Goal: Navigation & Orientation: Find specific page/section

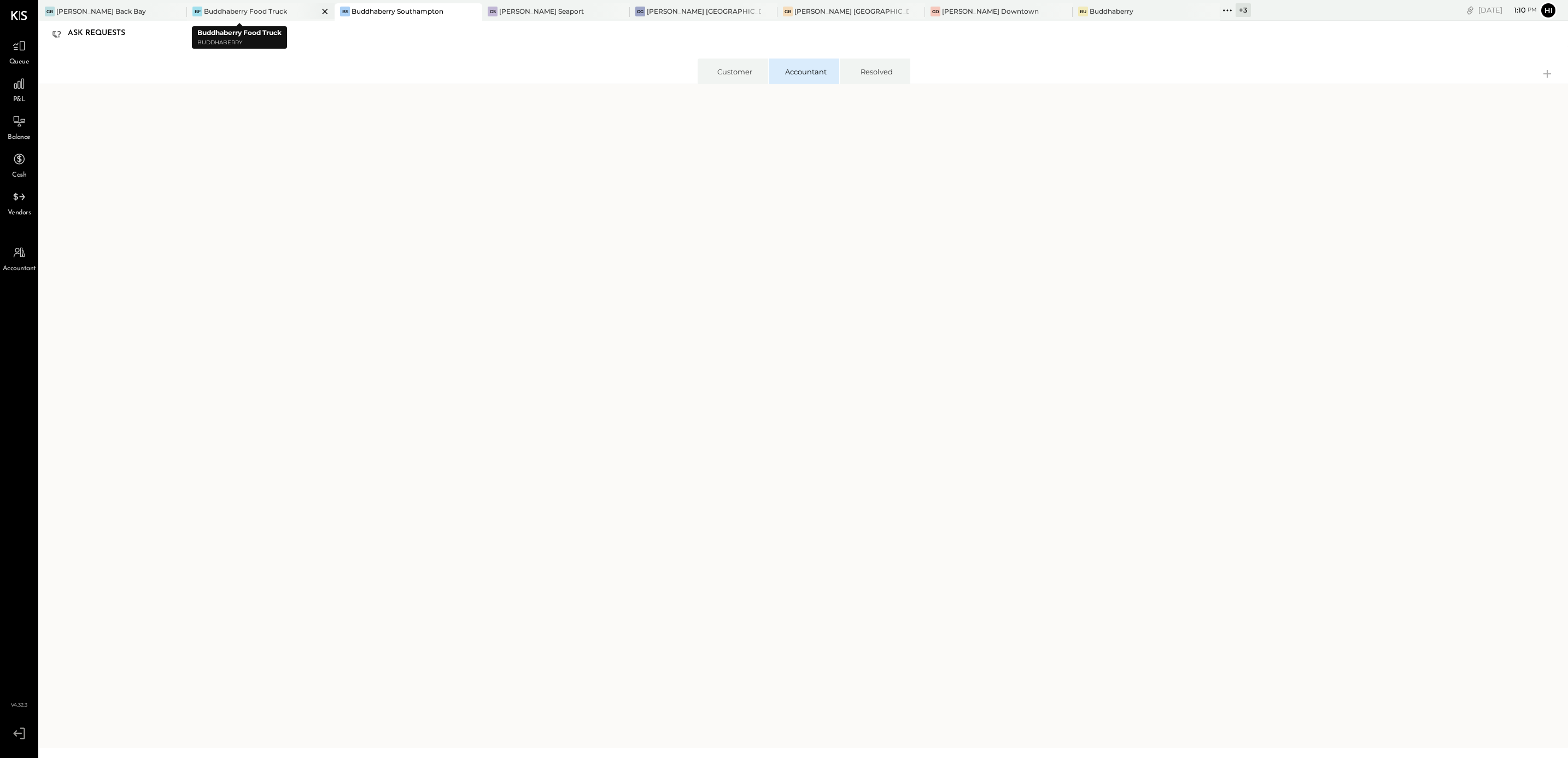
click at [217, 11] on div "Buddhaberry Food Truck" at bounding box center [245, 11] width 83 height 9
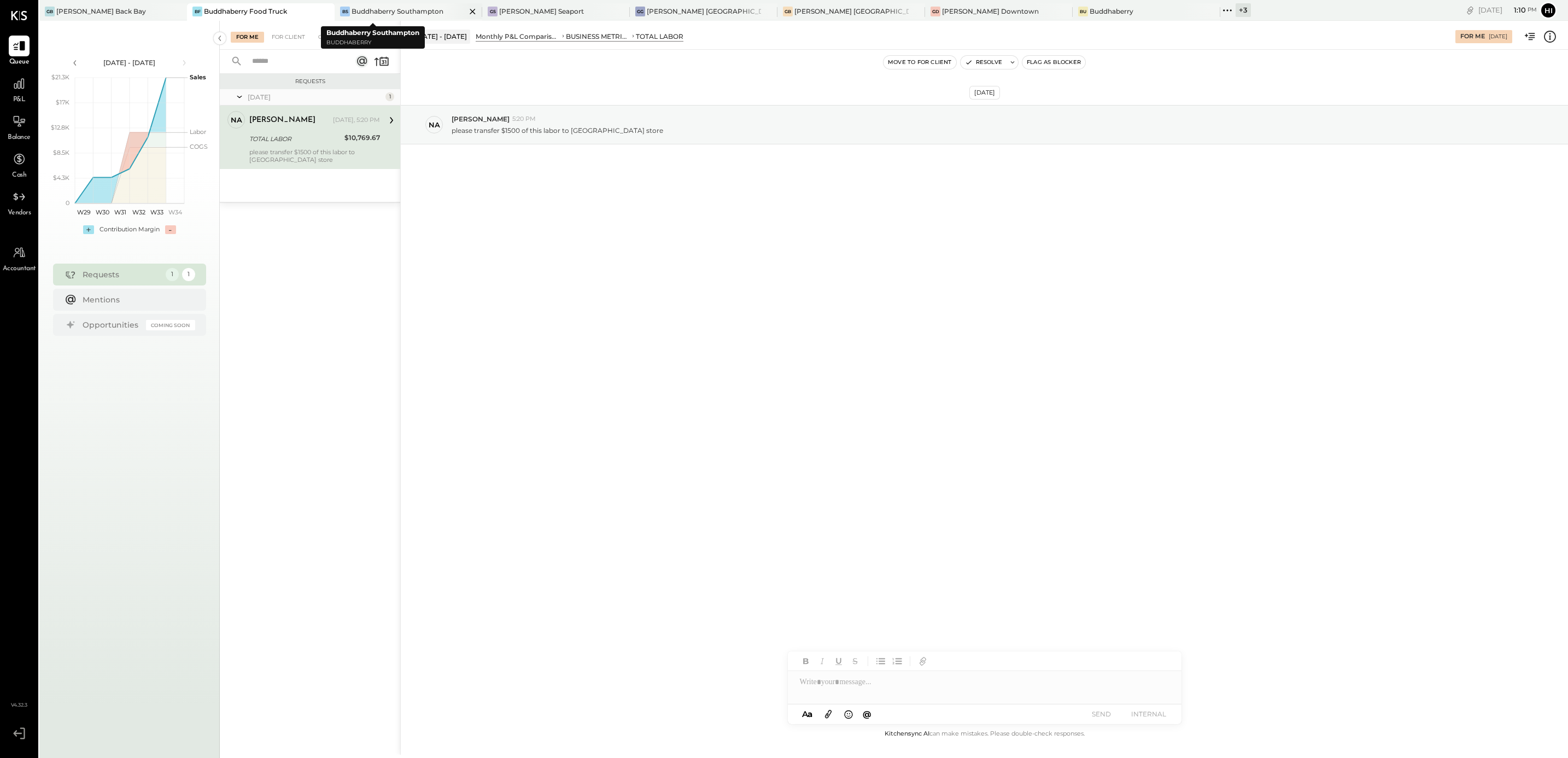
click at [384, 12] on div "Buddhaberry Southampton" at bounding box center [397, 11] width 92 height 9
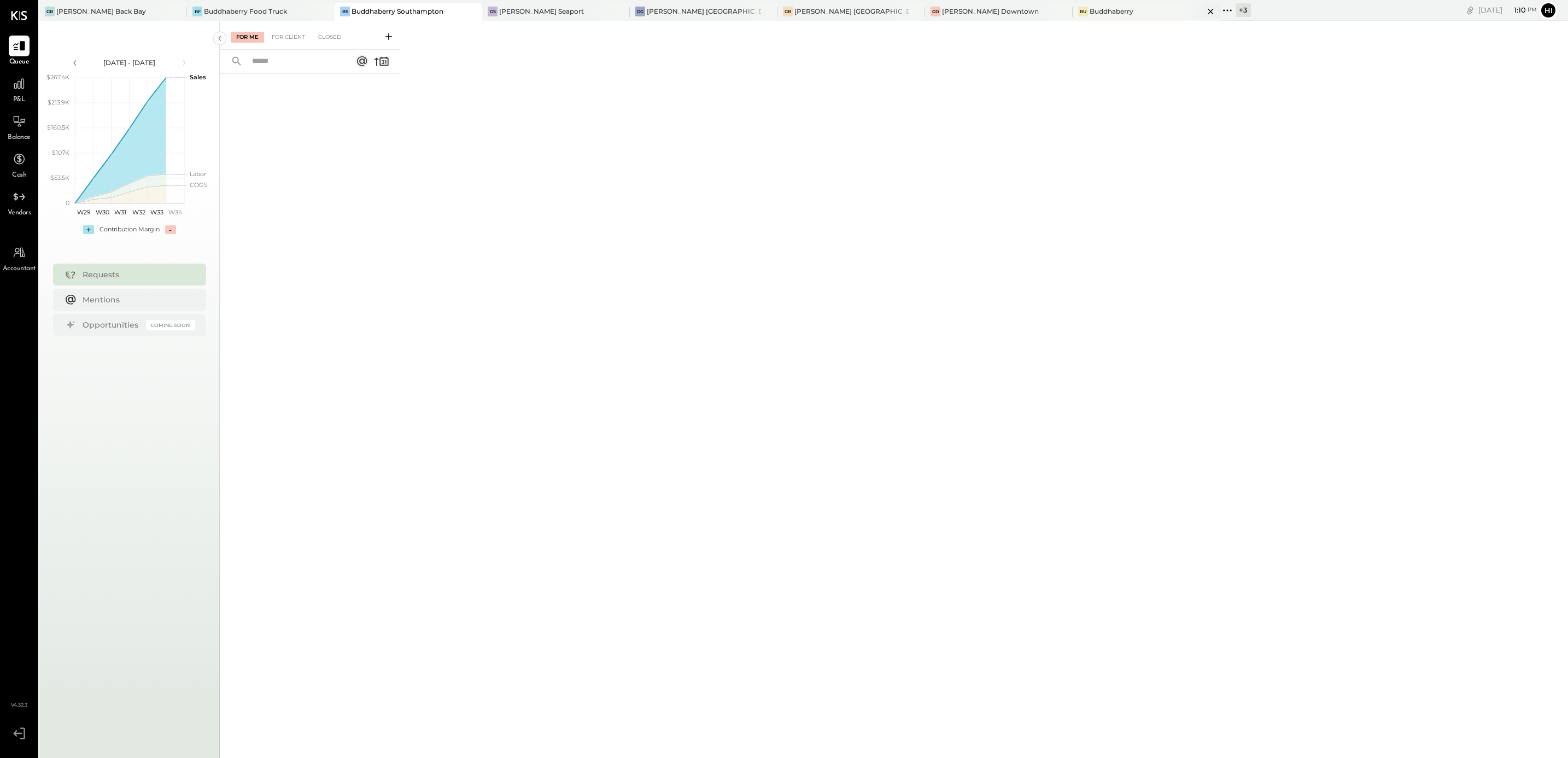
click at [1089, 9] on div "Buddhaberry" at bounding box center [1111, 11] width 44 height 9
click at [215, 9] on div "Buddhaberry Food Truck" at bounding box center [245, 11] width 83 height 9
